Goal: Communication & Community: Ask a question

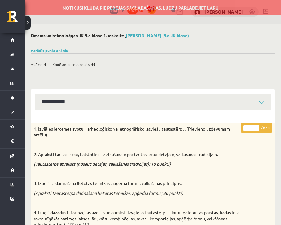
select select "**********"
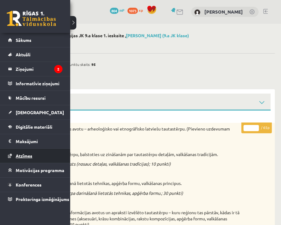
click at [32, 155] on span "Atzīmes" at bounding box center [24, 156] width 17 height 6
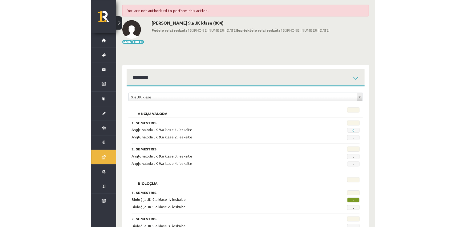
scroll to position [28, 0]
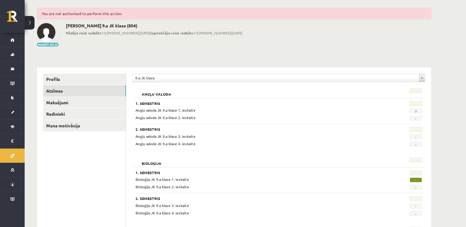
click at [86, 13] on div "You are not authorized to perform this action." at bounding box center [234, 14] width 394 height 12
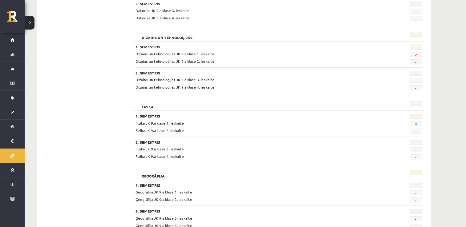
scroll to position [278, 0]
click at [414, 52] on span "2" at bounding box center [415, 53] width 12 height 5
click at [416, 53] on link "2" at bounding box center [415, 53] width 2 height 5
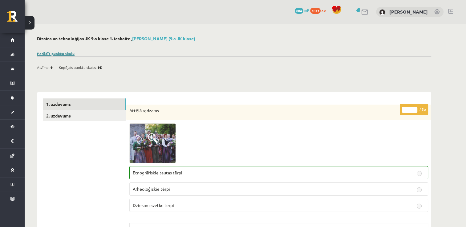
click at [57, 53] on link "Parādīt punktu skalu" at bounding box center [56, 53] width 38 height 5
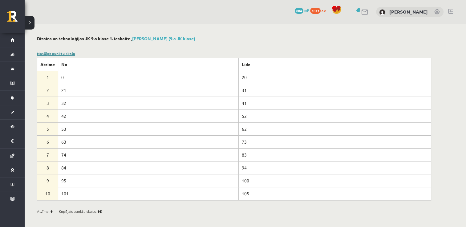
click at [57, 53] on link "Noslēpt punktu skalu" at bounding box center [56, 53] width 38 height 5
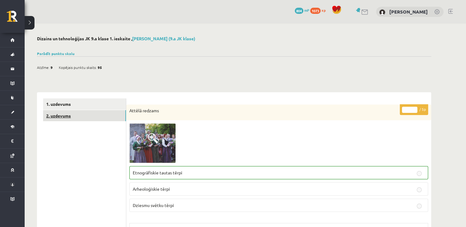
click at [51, 111] on link "2. uzdevums" at bounding box center [84, 115] width 83 height 11
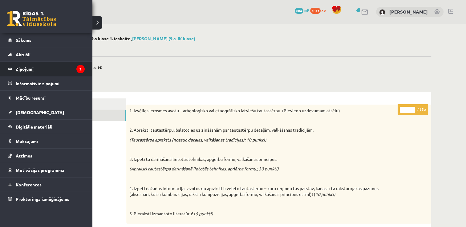
click at [29, 70] on legend "Ziņojumi 2" at bounding box center [50, 69] width 69 height 14
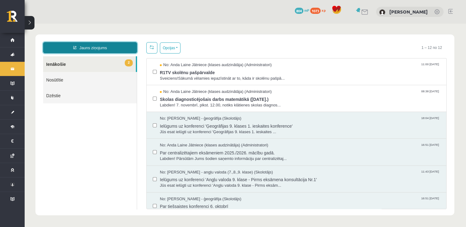
click at [100, 46] on link "Jauns ziņojums" at bounding box center [90, 47] width 94 height 11
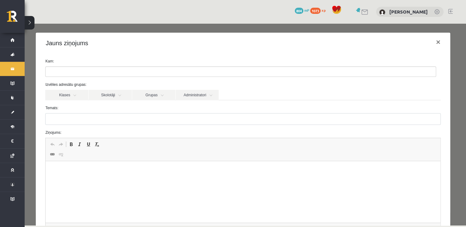
click at [103, 71] on ul at bounding box center [241, 72] width 390 height 10
click at [116, 97] on link "Skolotāji" at bounding box center [110, 95] width 43 height 10
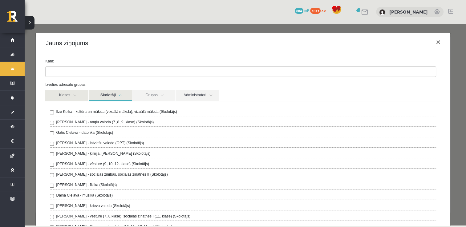
click at [78, 95] on link "Klases" at bounding box center [66, 95] width 43 height 11
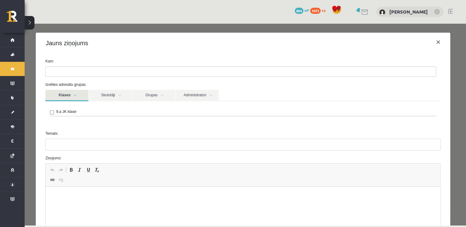
click at [78, 95] on link "Klases" at bounding box center [66, 95] width 43 height 11
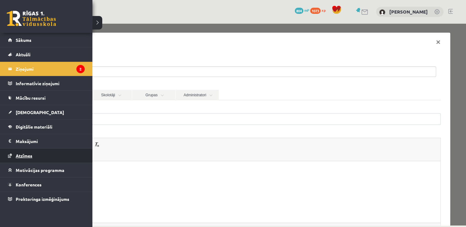
click at [25, 153] on span "Atzīmes" at bounding box center [24, 156] width 17 height 6
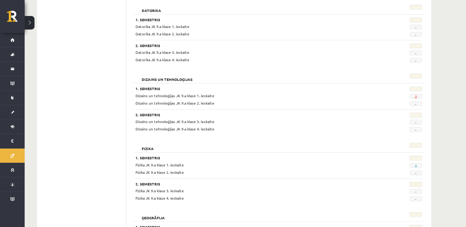
scroll to position [235, 0]
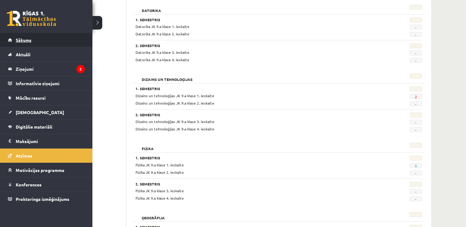
click at [26, 37] on link "Sākums" at bounding box center [46, 40] width 77 height 14
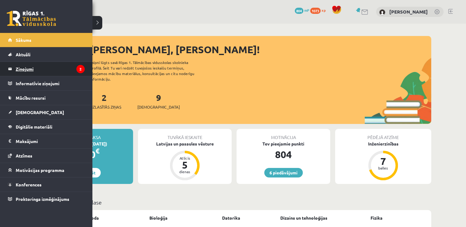
click at [33, 73] on legend "Ziņojumi 2" at bounding box center [50, 69] width 69 height 14
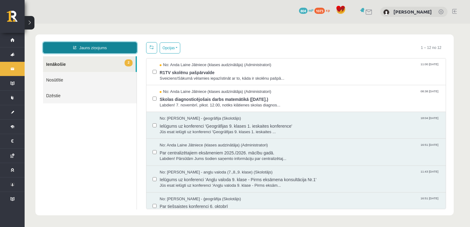
click at [101, 47] on link "Jauns ziņojums" at bounding box center [90, 47] width 94 height 11
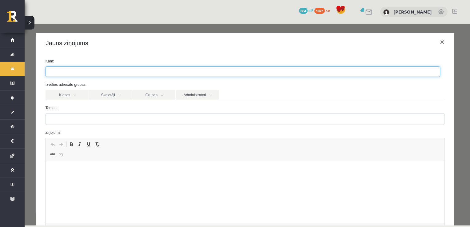
click at [147, 73] on ul at bounding box center [243, 72] width 394 height 10
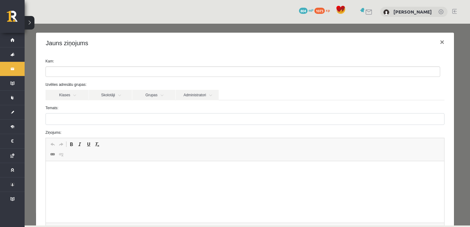
click at [71, 110] on label "Temats:" at bounding box center [245, 108] width 409 height 6
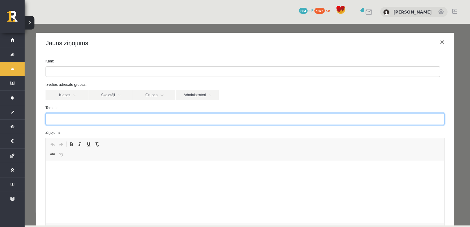
click at [71, 113] on input "Temats:" at bounding box center [245, 119] width 399 height 12
click at [67, 114] on input "Temats:" at bounding box center [245, 119] width 399 height 12
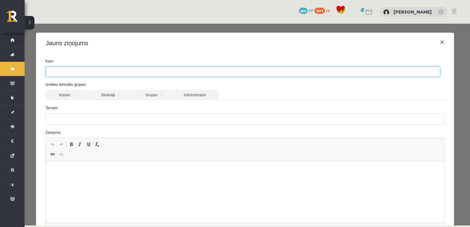
click at [80, 67] on ul at bounding box center [243, 72] width 394 height 10
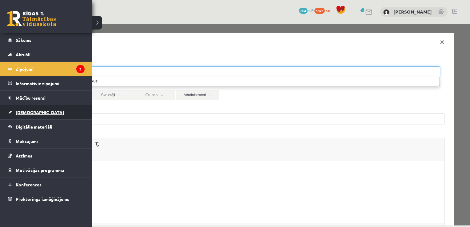
click at [28, 115] on link "[DEMOGRAPHIC_DATA]" at bounding box center [46, 112] width 77 height 14
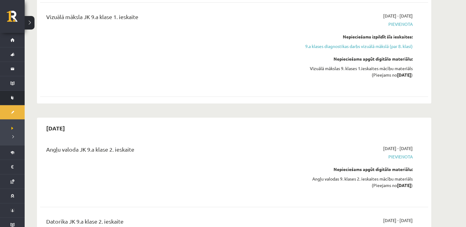
scroll to position [1238, 0]
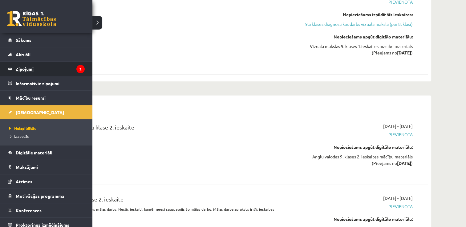
click at [29, 72] on legend "Ziņojumi 2" at bounding box center [50, 69] width 69 height 14
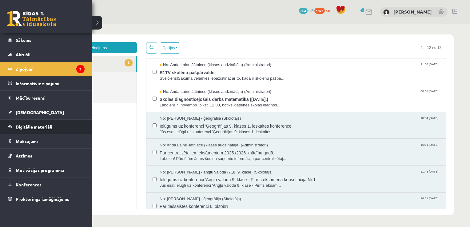
click at [36, 128] on span "Digitālie materiāli" at bounding box center [34, 127] width 37 height 6
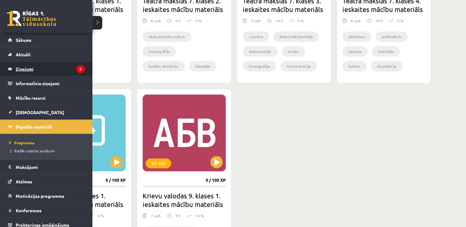
click at [27, 67] on legend "Ziņojumi 2" at bounding box center [50, 69] width 69 height 14
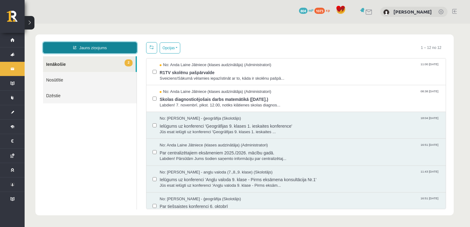
click at [108, 46] on link "Jauns ziņojums" at bounding box center [90, 47] width 94 height 11
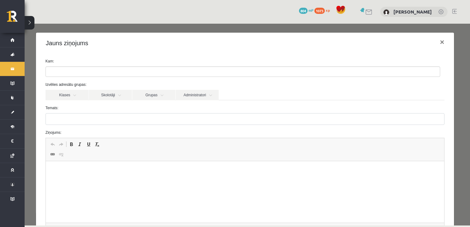
click at [131, 71] on ul at bounding box center [243, 72] width 394 height 10
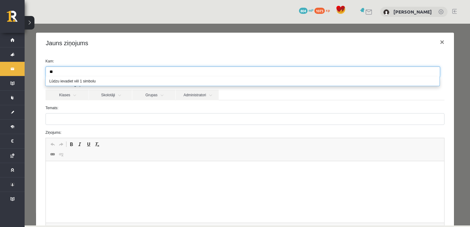
type input "*"
click at [108, 98] on link "Skolotāji" at bounding box center [110, 95] width 43 height 10
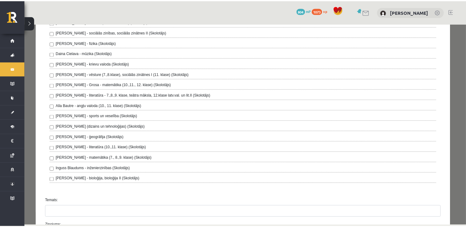
scroll to position [143, 0]
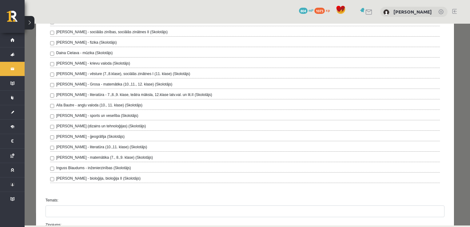
click at [99, 137] on label "Toms Krūmiņš - ģeogrāfija (Skolotājs)" at bounding box center [90, 137] width 68 height 6
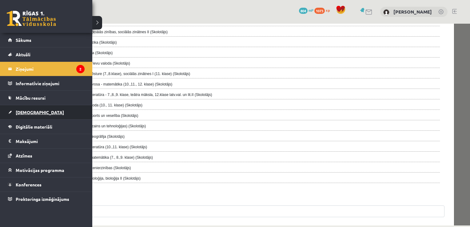
click at [31, 115] on link "[DEMOGRAPHIC_DATA]" at bounding box center [46, 112] width 77 height 14
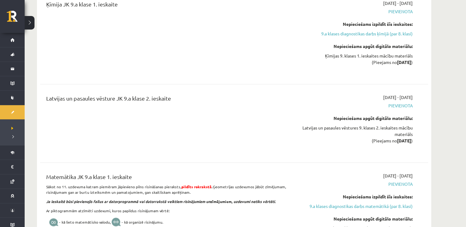
scroll to position [699, 0]
